Goal: Information Seeking & Learning: Learn about a topic

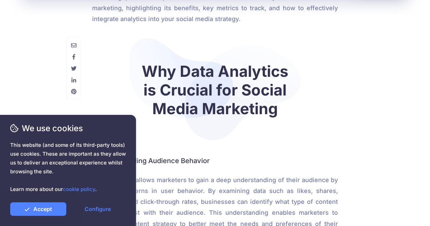
scroll to position [442, 0]
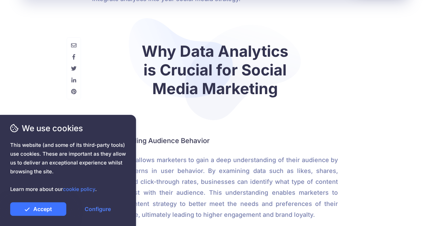
click at [50, 209] on link "Accept" at bounding box center [38, 209] width 56 height 14
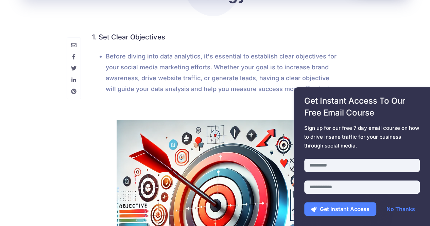
scroll to position [2167, 0]
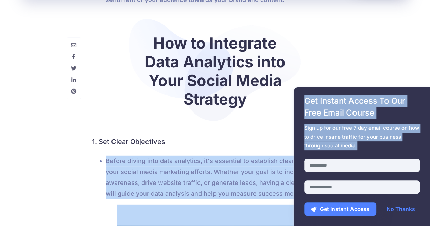
drag, startPoint x: 427, startPoint y: 142, endPoint x: 431, endPoint y: 139, distance: 4.6
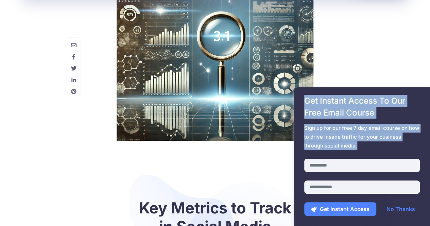
scroll to position [0, 0]
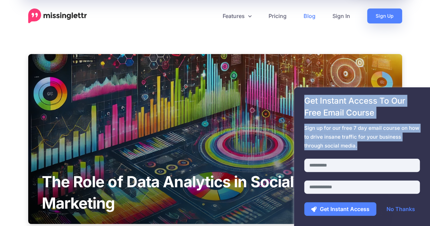
click at [53, 19] on img at bounding box center [57, 15] width 59 height 15
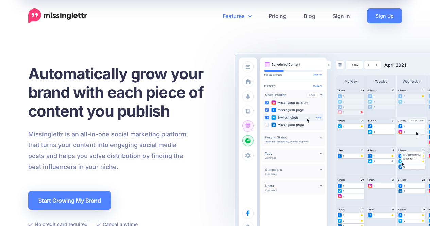
click at [243, 18] on link "Features" at bounding box center [237, 15] width 46 height 15
